Goal: Task Accomplishment & Management: Use online tool/utility

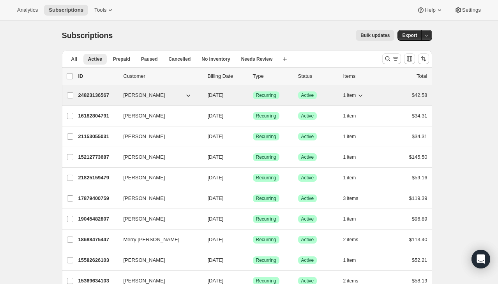
click at [363, 93] on icon "button" at bounding box center [360, 96] width 8 height 8
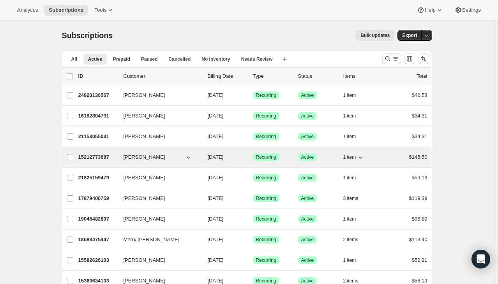
click at [356, 160] on span "1 item" at bounding box center [349, 157] width 13 height 6
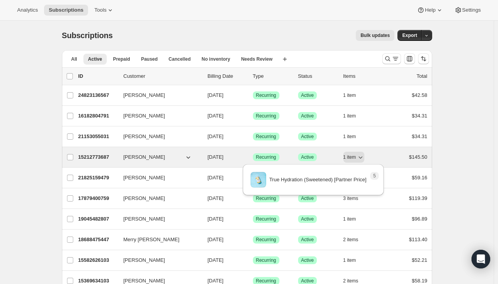
click at [382, 156] on div "1 item" at bounding box center [362, 157] width 39 height 11
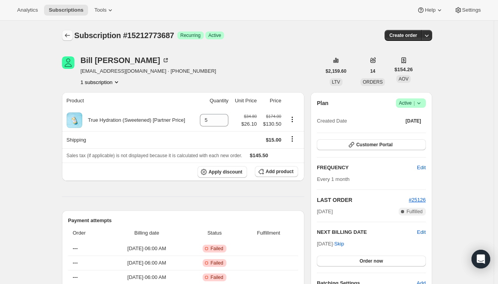
click at [70, 33] on icon "Subscriptions" at bounding box center [67, 36] width 8 height 8
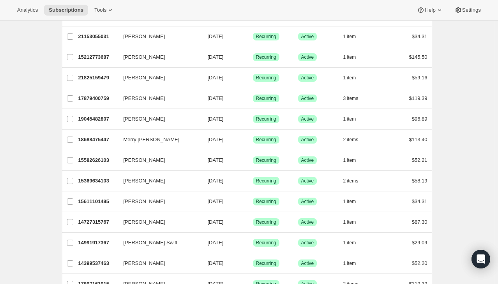
scroll to position [117, 0]
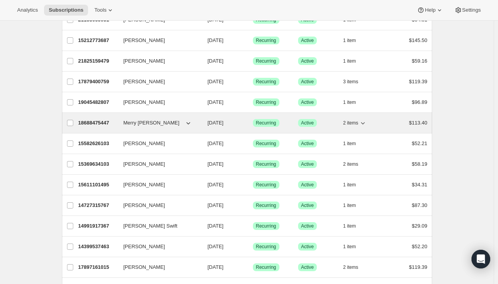
click at [363, 123] on icon "button" at bounding box center [363, 123] width 8 height 8
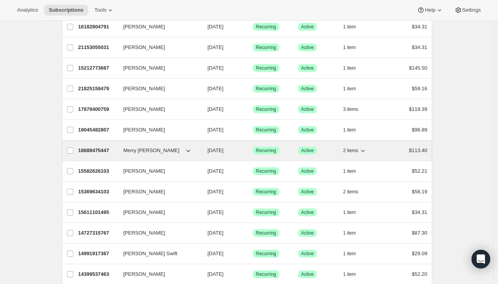
scroll to position [78, 0]
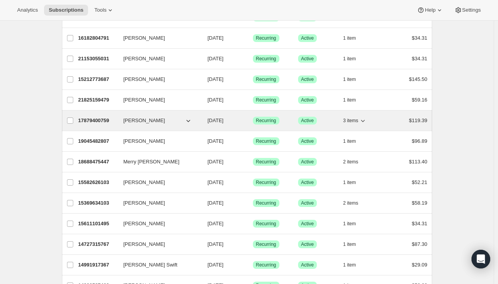
click at [361, 117] on icon "button" at bounding box center [363, 121] width 8 height 8
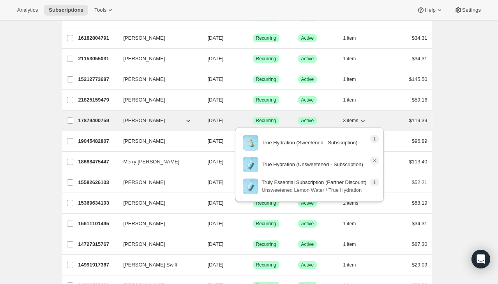
click at [363, 119] on icon "button" at bounding box center [363, 121] width 8 height 8
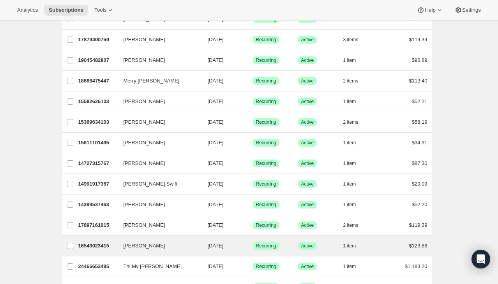
scroll to position [234, 0]
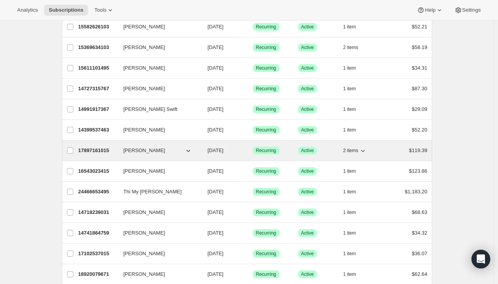
click at [363, 152] on icon "button" at bounding box center [363, 151] width 8 height 8
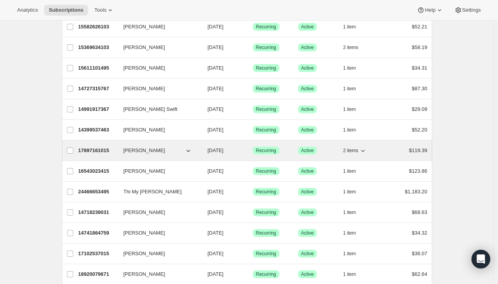
click at [402, 149] on div "$119.39" at bounding box center [407, 151] width 39 height 8
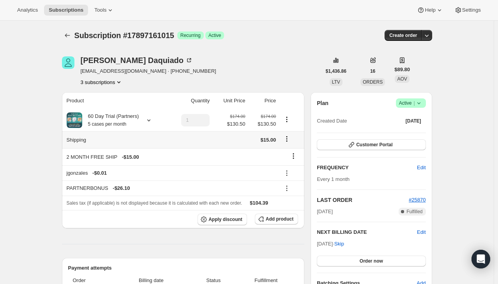
click at [289, 139] on icon "Shipping actions" at bounding box center [287, 139] width 8 height 8
click at [289, 151] on span "Edit shipping rate" at bounding box center [287, 154] width 39 height 6
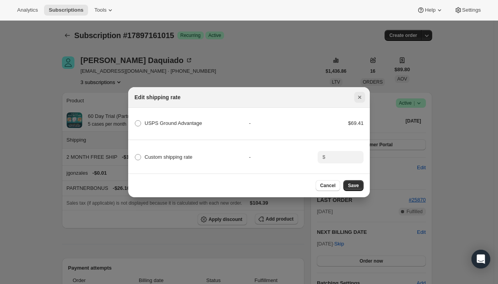
click at [360, 96] on icon "Close" at bounding box center [360, 97] width 8 height 8
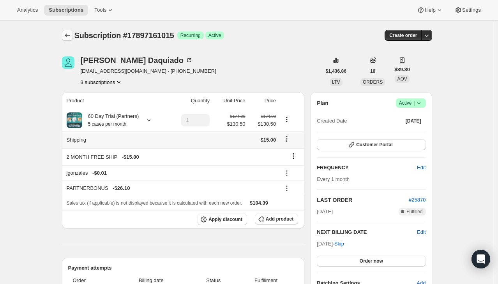
click at [71, 37] on icon "Subscriptions" at bounding box center [67, 36] width 8 height 8
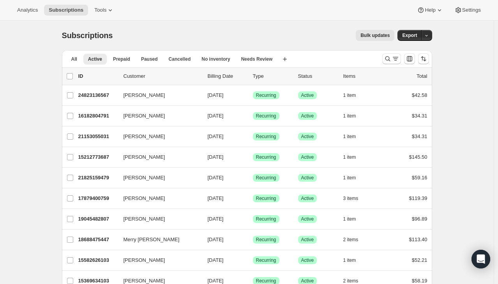
click at [193, 44] on div "Subscriptions. This page is ready Subscriptions Bulk updates More actions Bulk …" at bounding box center [247, 36] width 370 height 30
click at [96, 15] on button "Tools" at bounding box center [104, 10] width 29 height 11
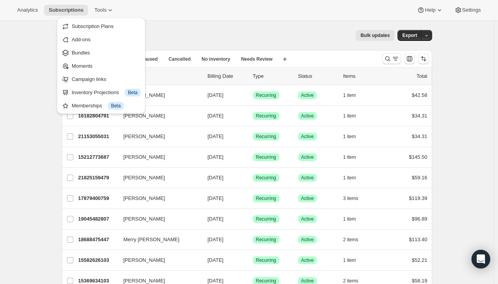
click at [198, 26] on div "Subscriptions. This page is ready Subscriptions Bulk updates More actions Bulk …" at bounding box center [247, 36] width 370 height 30
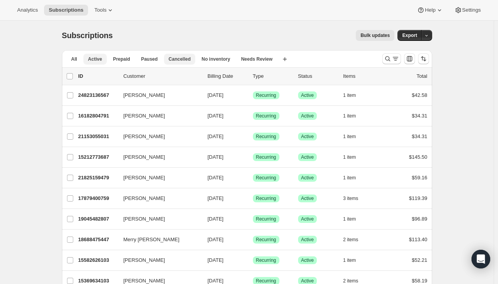
click at [174, 59] on span "Cancelled" at bounding box center [180, 59] width 22 height 6
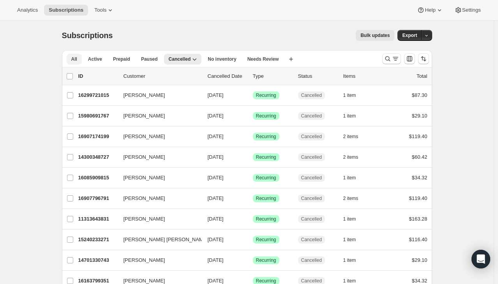
click at [79, 64] on button "All" at bounding box center [74, 59] width 15 height 11
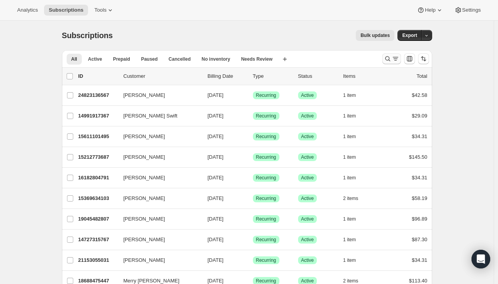
click at [399, 60] on icon "Search and filter results" at bounding box center [395, 59] width 8 height 8
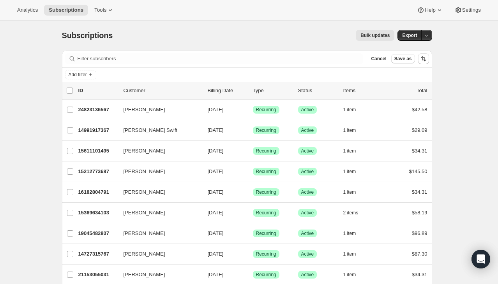
click at [99, 72] on div "Add filter" at bounding box center [247, 74] width 364 height 9
click at [84, 74] on span "Add filter" at bounding box center [78, 75] width 18 height 6
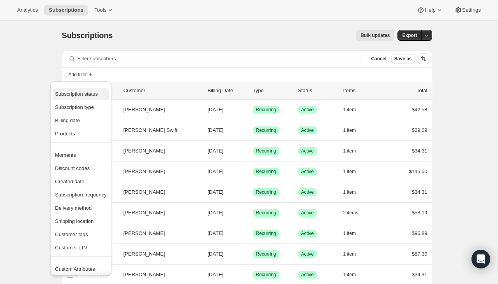
click at [95, 98] on span "Subscription status" at bounding box center [80, 94] width 51 height 8
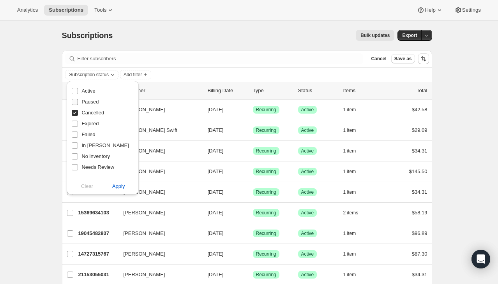
click at [90, 103] on span "Paused" at bounding box center [89, 102] width 17 height 6
click at [78, 103] on input "Paused" at bounding box center [75, 102] width 6 height 6
checkbox input "true"
click at [90, 123] on span "Expired" at bounding box center [89, 124] width 17 height 6
click at [78, 123] on input "Expired" at bounding box center [75, 124] width 6 height 6
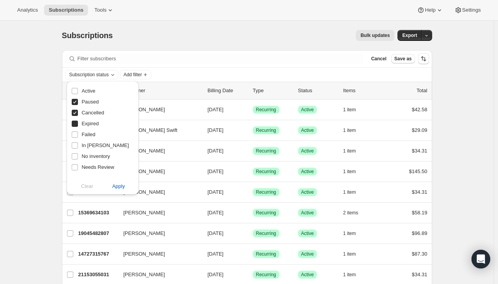
checkbox input "true"
click at [87, 134] on span "Failed" at bounding box center [88, 135] width 14 height 6
click at [78, 134] on input "Failed" at bounding box center [75, 135] width 6 height 6
checkbox input "true"
click at [90, 148] on span "In [PERSON_NAME]" at bounding box center [104, 146] width 47 height 6
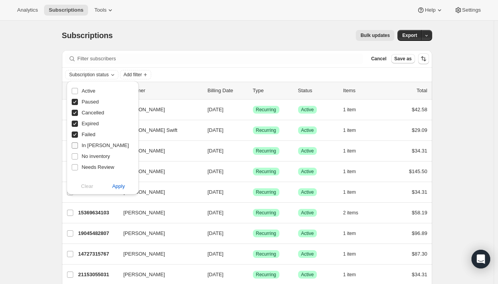
click at [78, 149] on input "In [PERSON_NAME]" at bounding box center [75, 146] width 6 height 6
checkbox input "true"
click at [92, 160] on span "No inventory" at bounding box center [95, 157] width 28 height 8
click at [78, 160] on input "No inventory" at bounding box center [75, 156] width 6 height 6
checkbox input "true"
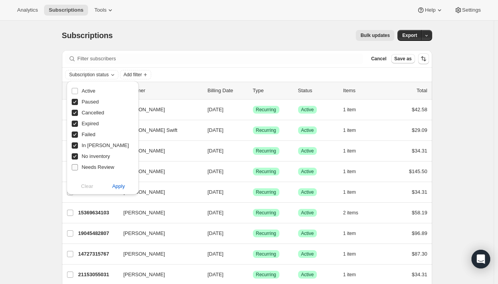
click at [93, 171] on span "Needs Review" at bounding box center [97, 168] width 33 height 8
click at [78, 171] on input "Needs Review" at bounding box center [75, 167] width 6 height 6
checkbox input "true"
click at [75, 158] on input "No inventory" at bounding box center [75, 156] width 6 height 6
checkbox input "false"
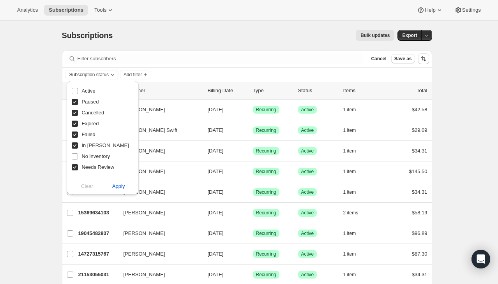
click at [76, 167] on input "Needs Review" at bounding box center [75, 167] width 6 height 6
checkbox input "false"
click at [76, 146] on input "In [PERSON_NAME]" at bounding box center [75, 146] width 6 height 6
checkbox input "false"
click at [117, 187] on span "Apply" at bounding box center [118, 187] width 13 height 8
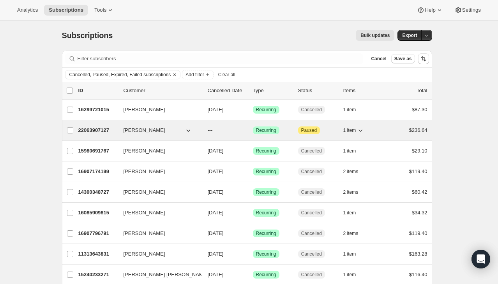
click at [363, 130] on icon "button" at bounding box center [361, 131] width 4 height 2
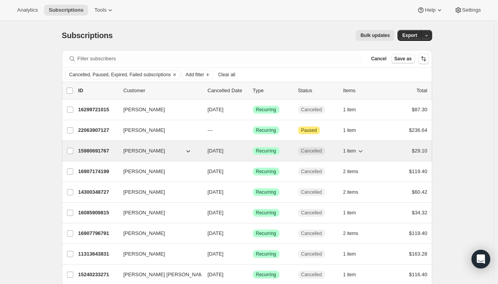
click at [360, 151] on icon "button" at bounding box center [360, 151] width 8 height 8
click at [361, 150] on icon "button" at bounding box center [360, 151] width 8 height 8
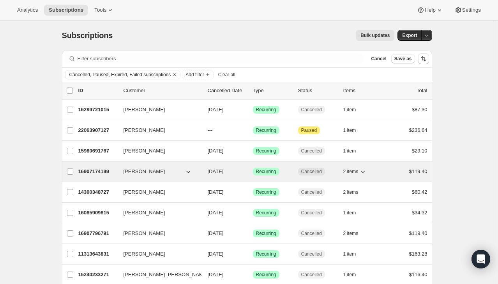
click at [364, 172] on icon "button" at bounding box center [363, 172] width 4 height 2
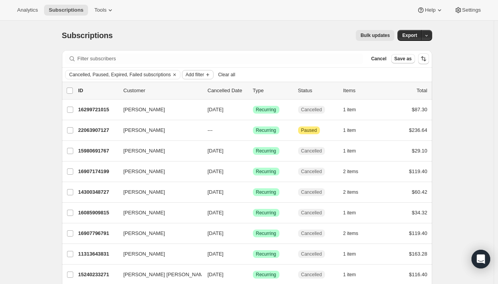
click at [199, 75] on span "Add filter" at bounding box center [194, 75] width 18 height 6
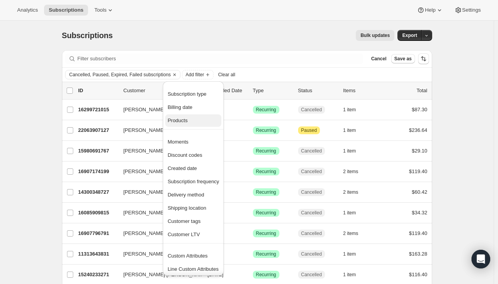
click at [194, 120] on span "Products" at bounding box center [192, 121] width 51 height 8
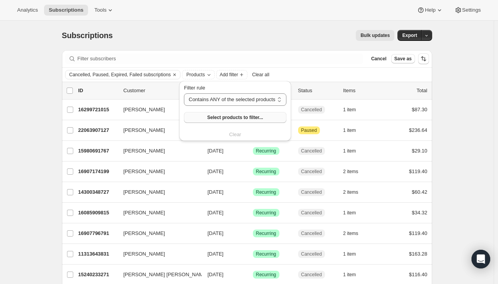
click at [222, 116] on span "Select products to filter..." at bounding box center [235, 118] width 56 height 6
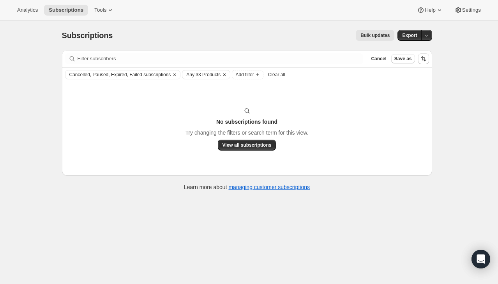
click at [222, 74] on icon "Clear" at bounding box center [224, 75] width 6 height 6
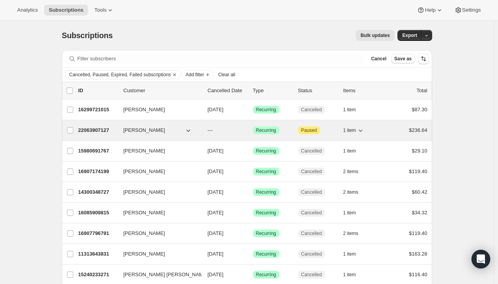
click at [349, 132] on span "1 item" at bounding box center [349, 130] width 13 height 6
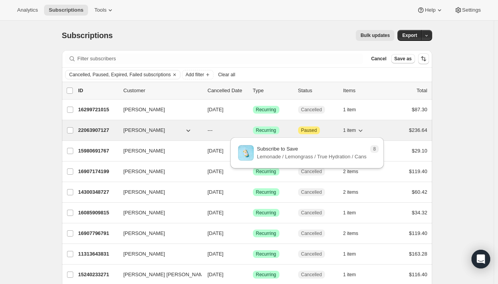
click at [355, 129] on span "1 item" at bounding box center [349, 130] width 13 height 6
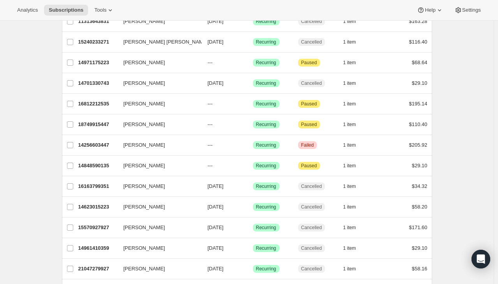
scroll to position [234, 0]
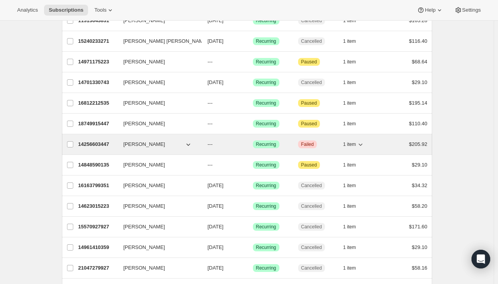
click at [356, 144] on span "1 item" at bounding box center [349, 144] width 13 height 6
click at [356, 143] on span "1 item" at bounding box center [349, 144] width 13 height 6
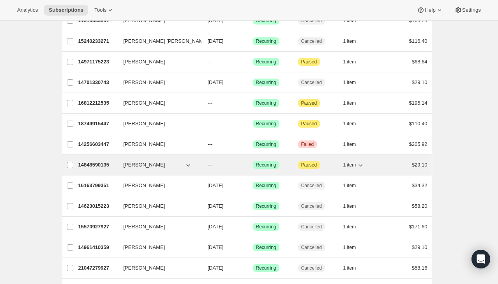
click at [355, 164] on span "1 item" at bounding box center [349, 165] width 13 height 6
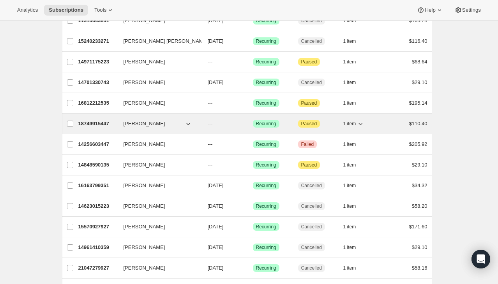
click at [356, 122] on span "1 item" at bounding box center [349, 124] width 13 height 6
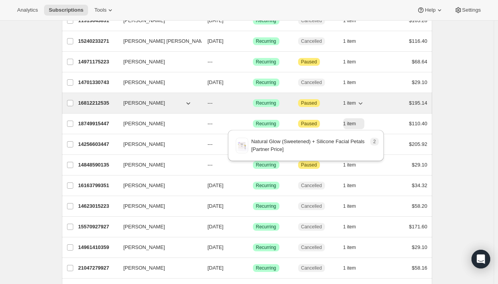
click at [358, 102] on icon "button" at bounding box center [360, 103] width 8 height 8
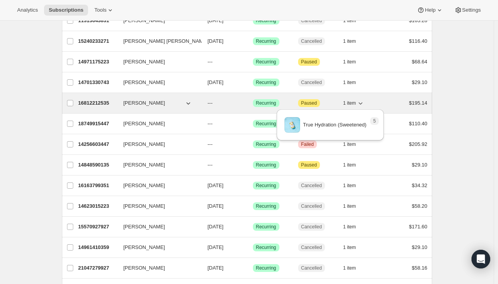
click at [358, 100] on icon "button" at bounding box center [360, 103] width 8 height 8
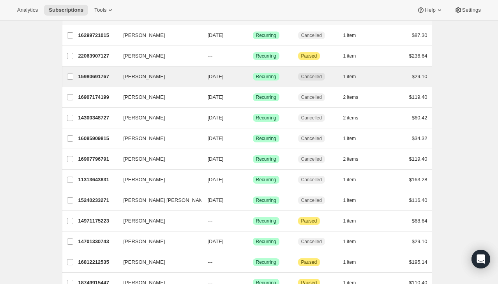
scroll to position [0, 0]
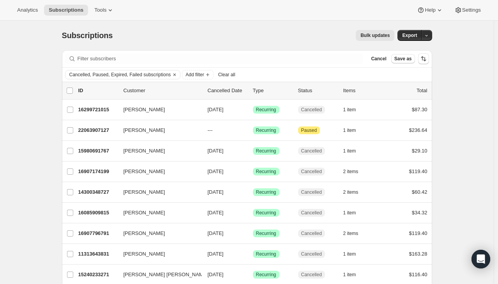
click at [371, 37] on span "Bulk updates" at bounding box center [374, 35] width 29 height 6
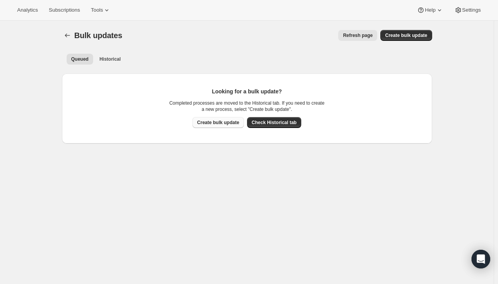
click at [231, 123] on span "Create bulk update" at bounding box center [218, 123] width 42 height 6
select select "10"
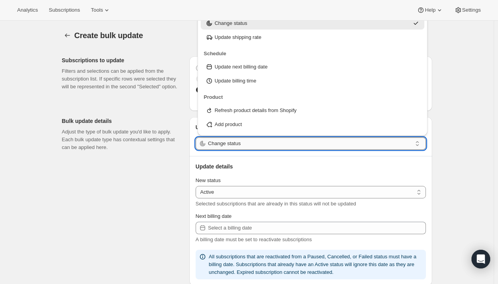
click at [227, 144] on input "Change status" at bounding box center [310, 143] width 204 height 12
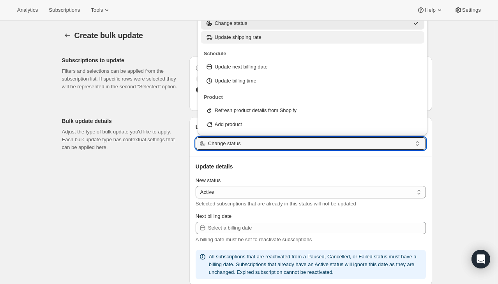
click at [255, 39] on p "Update shipping rate" at bounding box center [238, 37] width 47 height 8
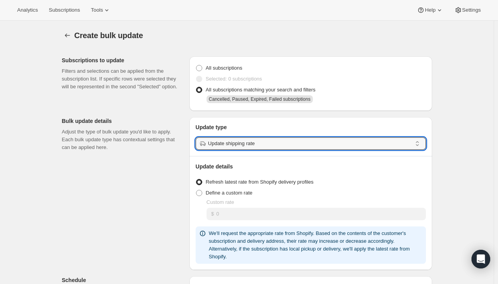
type input "Update shipping rate"
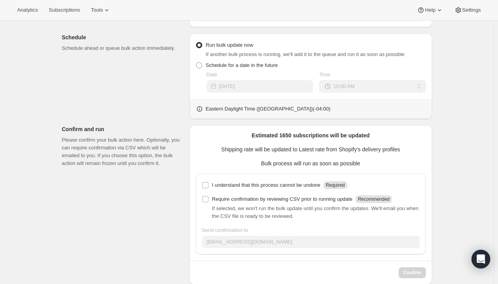
scroll to position [248, 0]
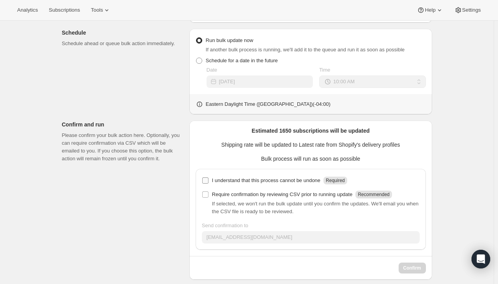
click at [206, 178] on input "I understand that this process cannot be undone Required" at bounding box center [205, 181] width 6 height 6
checkbox input "true"
click at [412, 265] on span "Confirm" at bounding box center [412, 268] width 18 height 6
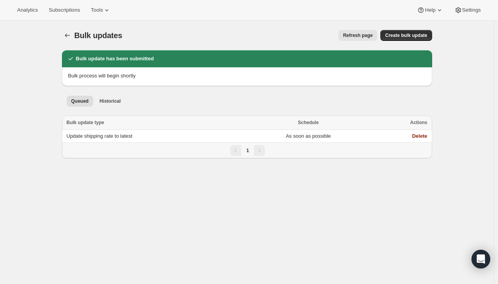
click at [352, 37] on span "Refresh page" at bounding box center [358, 35] width 30 height 6
click at [59, 10] on span "Subscriptions" at bounding box center [64, 10] width 31 height 6
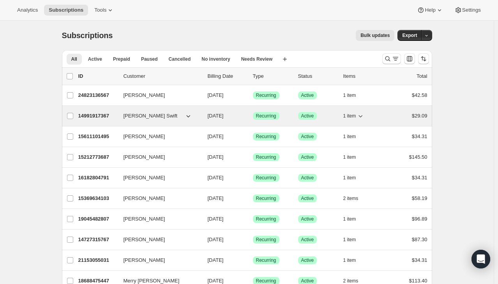
click at [375, 118] on div "1 item" at bounding box center [362, 116] width 39 height 11
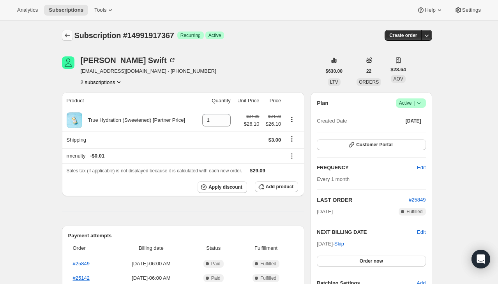
click at [69, 38] on icon "Subscriptions" at bounding box center [67, 36] width 8 height 8
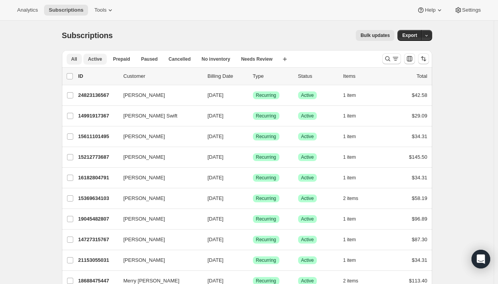
click at [97, 57] on span "Active" at bounding box center [95, 59] width 14 height 6
click at [380, 35] on span "Bulk updates" at bounding box center [374, 35] width 29 height 6
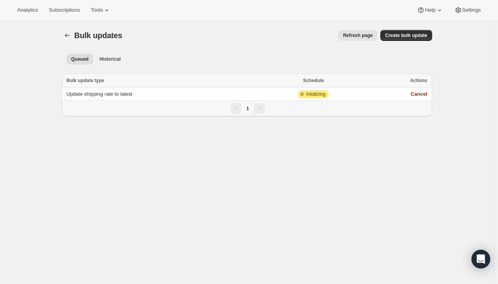
click at [352, 38] on span "Refresh page" at bounding box center [358, 35] width 30 height 6
click at [363, 33] on span "Refresh page" at bounding box center [358, 35] width 30 height 6
click at [366, 34] on span "Refresh page" at bounding box center [358, 35] width 30 height 6
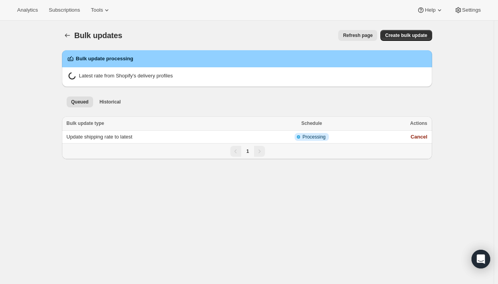
click at [362, 37] on span "Refresh page" at bounding box center [358, 35] width 30 height 6
click at [50, 187] on div "Bulk updates. This page is ready Bulk updates Refresh page More actions Refresh…" at bounding box center [246, 163] width 493 height 284
click at [362, 33] on span "Refresh page" at bounding box center [358, 35] width 30 height 6
click at [350, 35] on span "Refresh page" at bounding box center [358, 35] width 30 height 6
click at [361, 35] on span "Refresh page" at bounding box center [358, 35] width 30 height 6
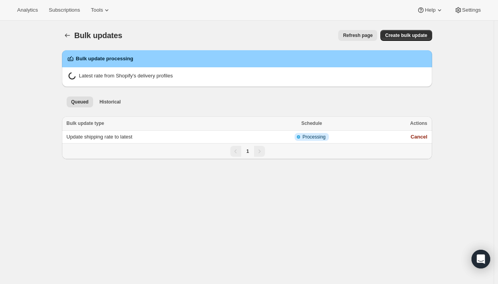
click at [364, 33] on span "Refresh page" at bounding box center [358, 35] width 30 height 6
click at [112, 103] on span "Historical" at bounding box center [109, 102] width 21 height 6
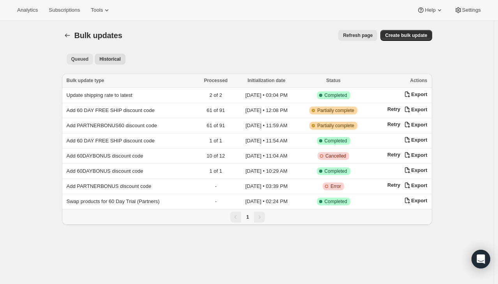
click at [81, 56] on span "Queued" at bounding box center [80, 59] width 18 height 6
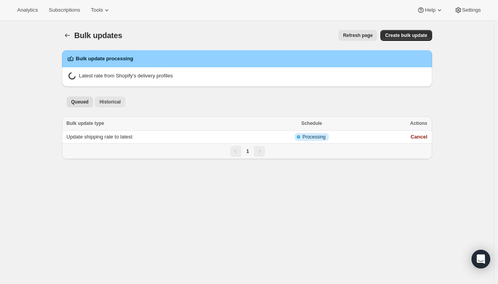
click at [110, 104] on span "Historical" at bounding box center [109, 102] width 21 height 6
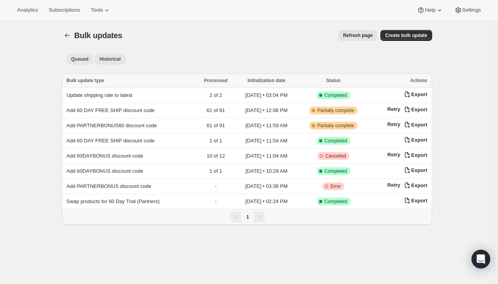
click at [84, 61] on span "Queued" at bounding box center [80, 59] width 18 height 6
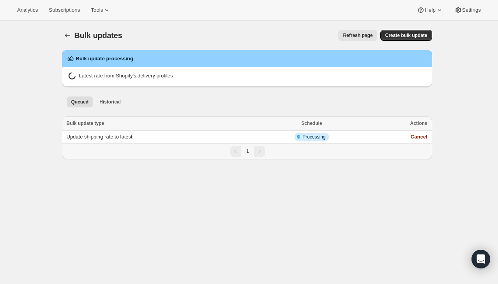
click at [369, 33] on span "Refresh page" at bounding box center [358, 35] width 30 height 6
